Goal: Task Accomplishment & Management: Use online tool/utility

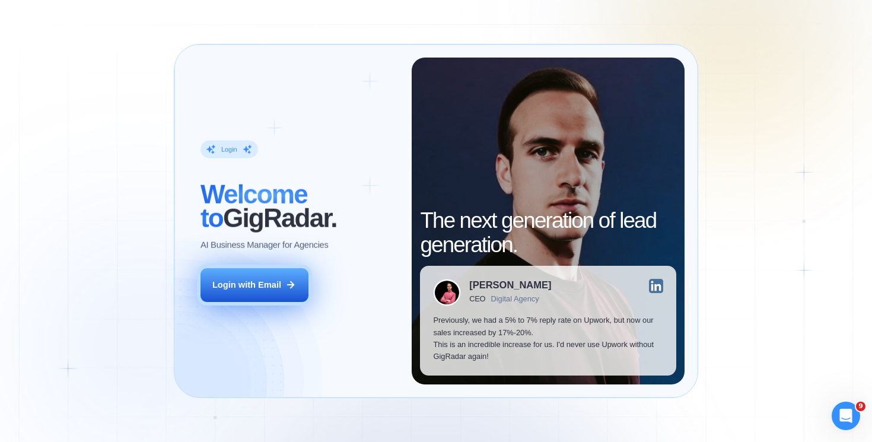
click at [265, 298] on button "Login with Email" at bounding box center [255, 285] width 108 height 34
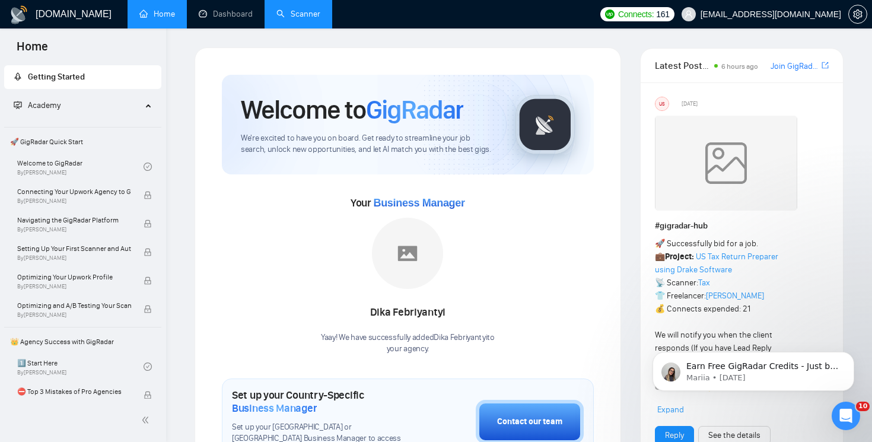
click at [311, 19] on link "Scanner" at bounding box center [299, 14] width 44 height 10
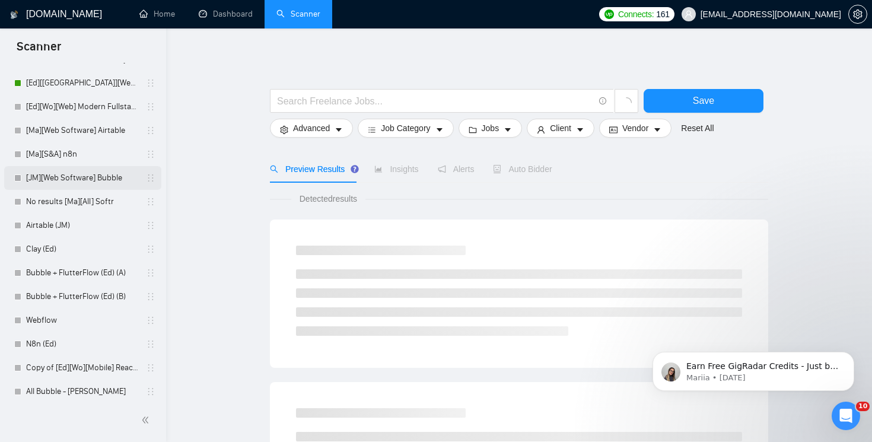
scroll to position [174, 0]
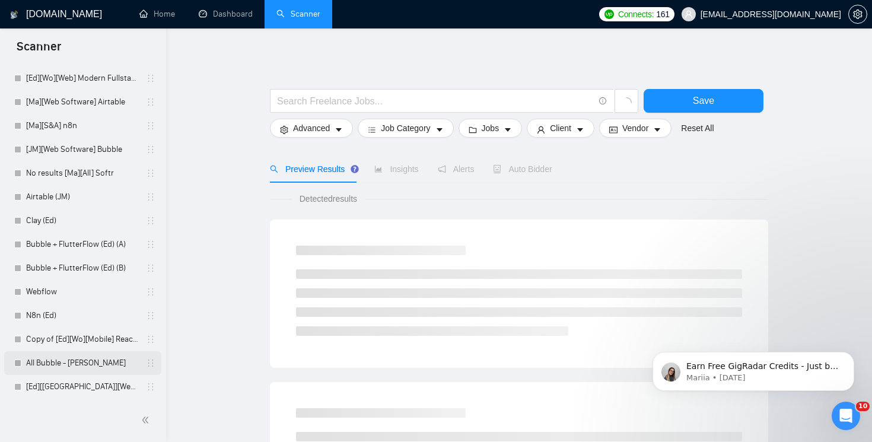
click at [52, 359] on link "All Bubble - Fran L" at bounding box center [82, 363] width 113 height 24
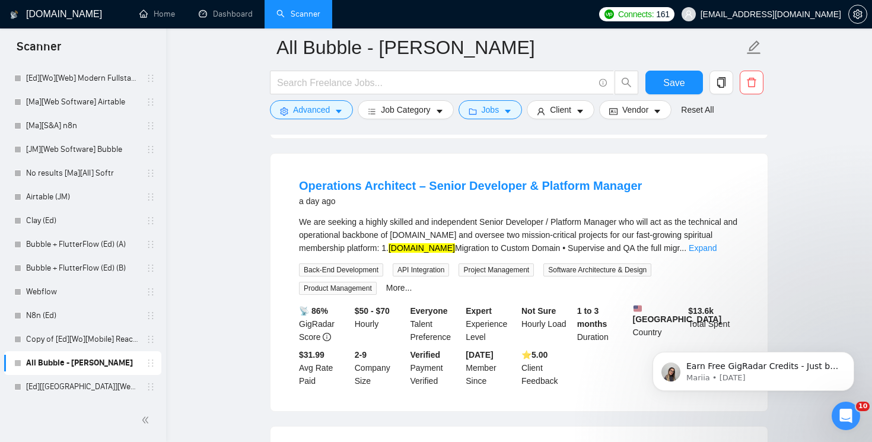
scroll to position [351, 0]
click at [540, 191] on link "Operations Architect – Senior Developer & Platform Manager" at bounding box center [470, 184] width 343 height 13
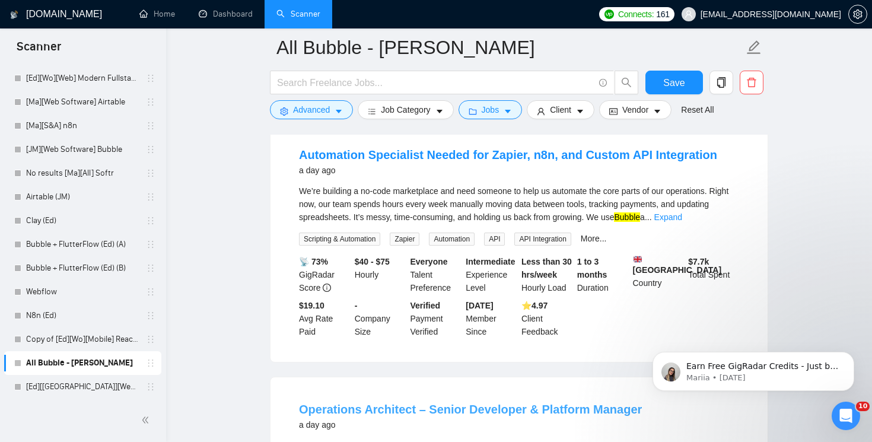
scroll to position [125, 0]
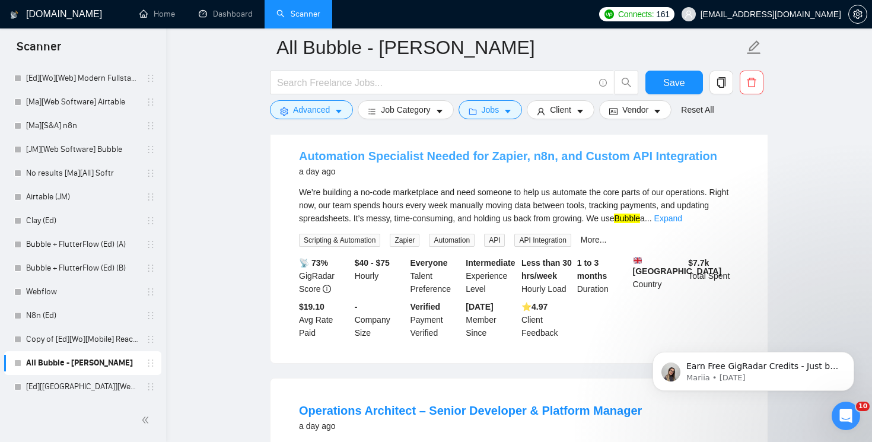
click at [555, 160] on link "Automation Specialist Needed for Zapier, n8n, and Custom API Integration" at bounding box center [508, 156] width 418 height 13
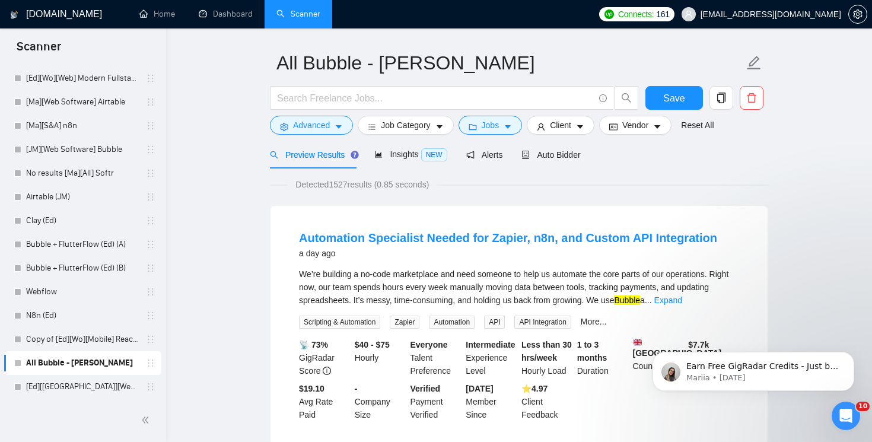
scroll to position [0, 0]
